Goal: Task Accomplishment & Management: Manage account settings

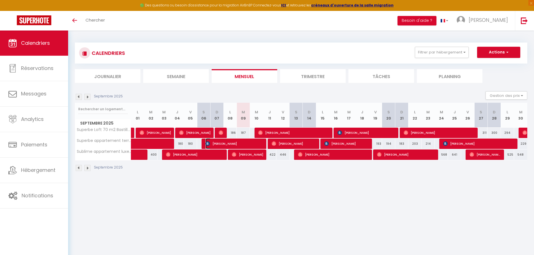
click at [258, 143] on span "[PERSON_NAME]" at bounding box center [234, 143] width 58 height 11
select select "OK"
select select "KO"
select select "1"
select select "0"
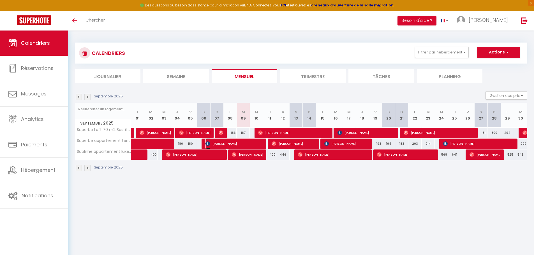
select select "1"
select select
select select "2712"
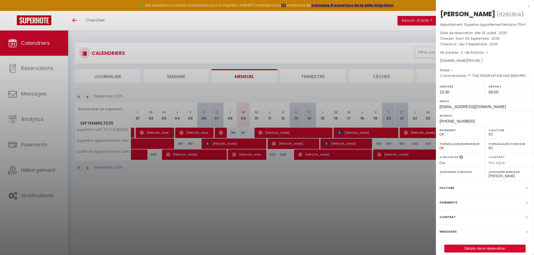
click at [530, 5] on div "x [PERSON_NAME] ( 6282804 ) Appartement : Superbe appartement terrasse 75m² Dat…" at bounding box center [485, 130] width 98 height 261
click at [527, 5] on div "x" at bounding box center [483, 6] width 94 height 7
